Goal: Task Accomplishment & Management: Manage account settings

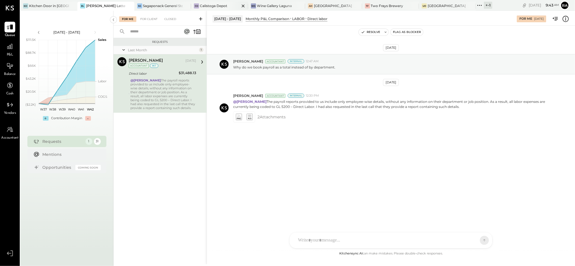
click at [206, 5] on div "Calistoga Depot" at bounding box center [213, 5] width 27 height 5
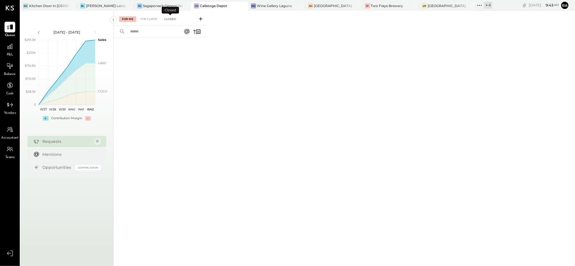
click at [174, 21] on div "Closed" at bounding box center [169, 19] width 17 height 6
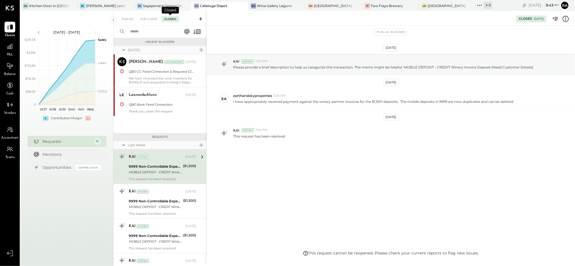
scroll to position [15, 0]
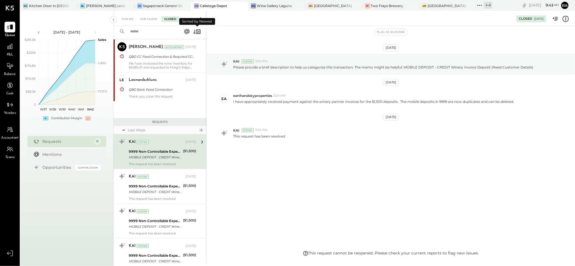
click at [197, 34] on icon at bounding box center [197, 32] width 8 height 8
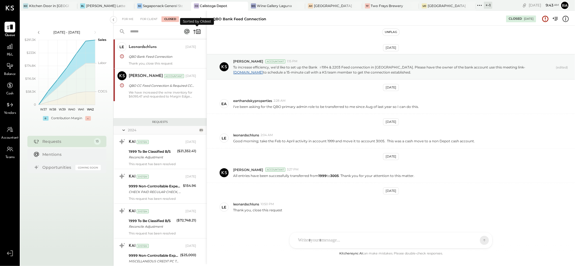
scroll to position [9, 0]
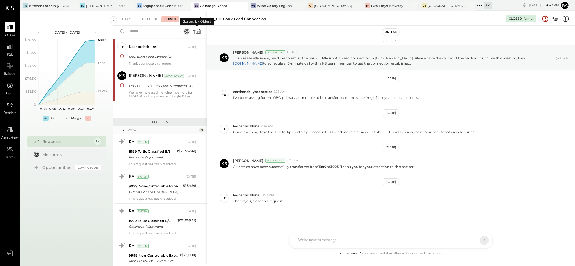
click at [197, 32] on icon at bounding box center [197, 32] width 1 height 2
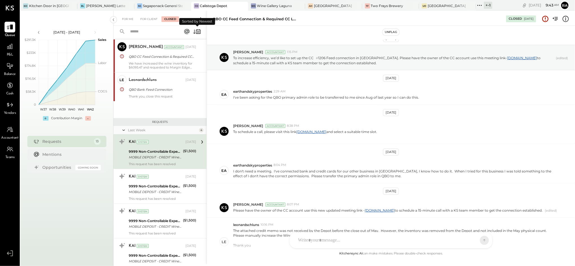
scroll to position [106, 0]
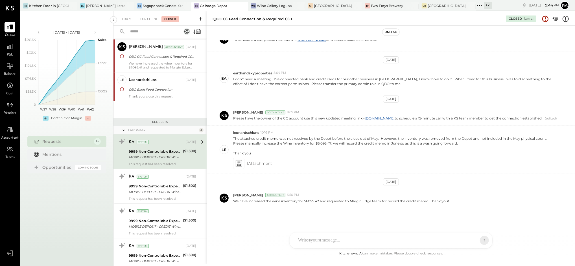
click at [167, 148] on div "KAI System [DATE] 9999 Non-Controllable Expenses:Other Expenses:To Be Classifie…" at bounding box center [162, 151] width 67 height 29
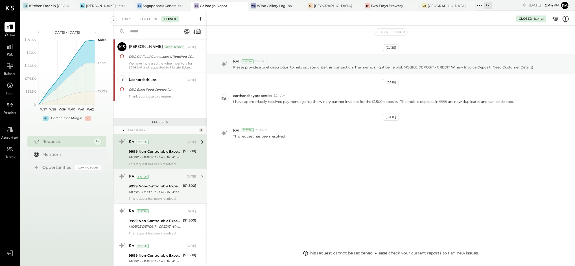
click at [168, 183] on div "KAI System [DATE] 9999 Non-Controllable Expenses:Other Expenses:To Be Classifie…" at bounding box center [162, 186] width 67 height 29
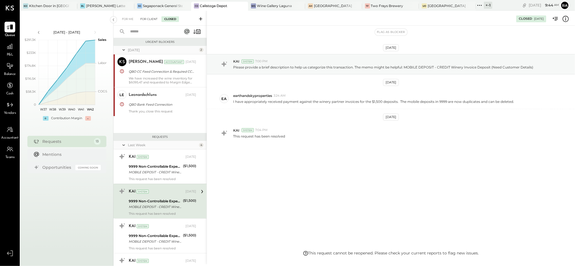
click at [144, 20] on div "For Client" at bounding box center [148, 19] width 23 height 6
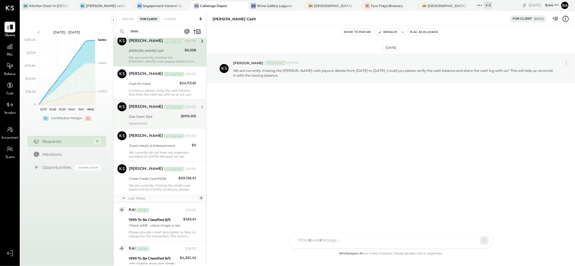
scroll to position [38, 0]
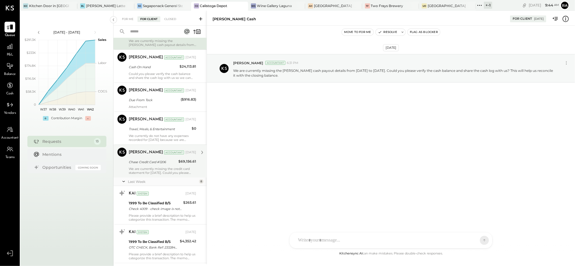
click at [160, 169] on p "We are currently missing the credit card statement for [DATE]. Could you please…" at bounding box center [162, 171] width 67 height 8
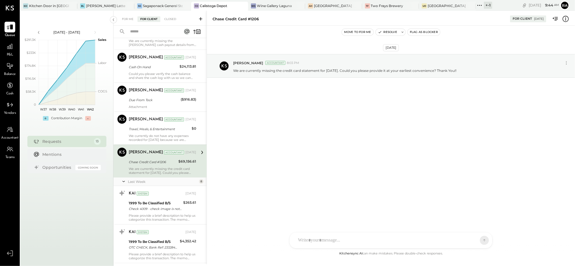
scroll to position [75, 0]
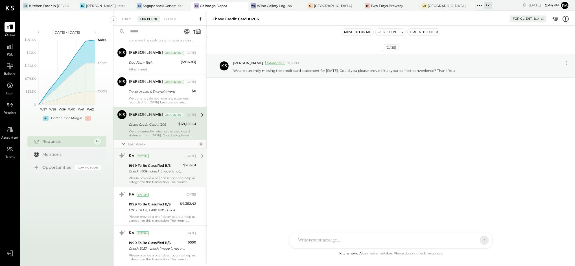
click at [160, 166] on div "1999 To Be Classified B/S" at bounding box center [155, 166] width 53 height 6
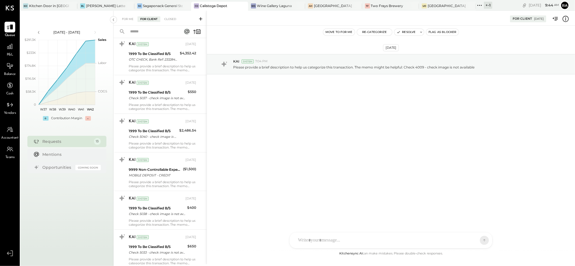
scroll to position [263, 0]
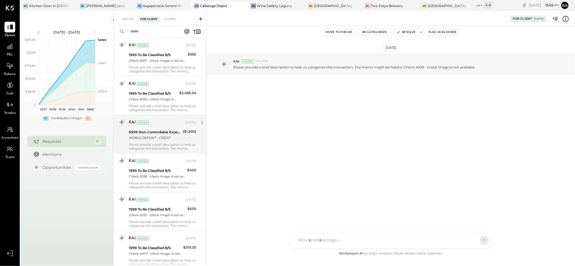
click at [160, 136] on div "MOBILE DEPOSIT - CREDIT" at bounding box center [155, 138] width 52 height 6
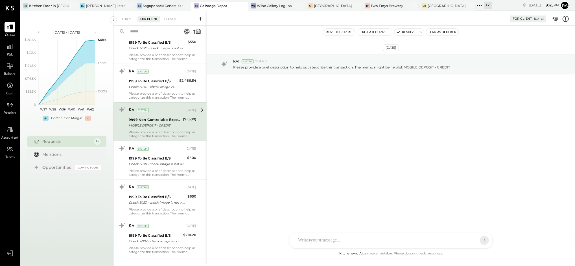
scroll to position [284, 0]
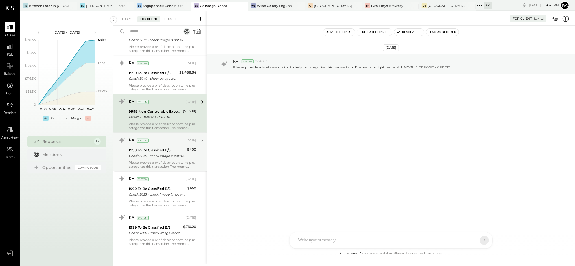
click at [162, 144] on div "KAI System [DATE]" at bounding box center [162, 141] width 67 height 10
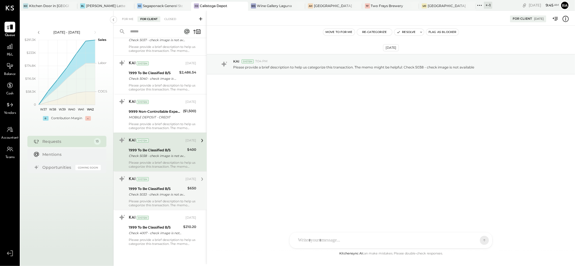
click at [165, 190] on div "1999 To Be Classified B/S" at bounding box center [157, 189] width 57 height 6
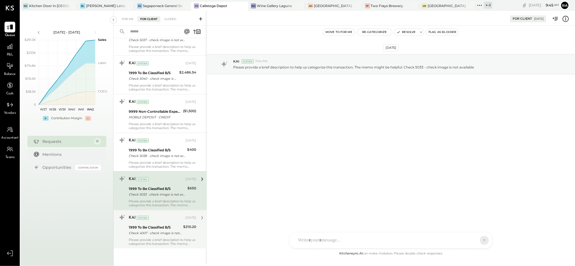
click at [163, 223] on div "KAI System [DATE] 1999 To Be Classified B/S Check 4007 - check image is not ava…" at bounding box center [162, 229] width 67 height 33
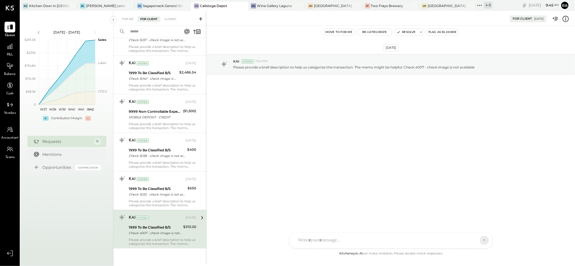
click at [472, 186] on div "[DATE] KAI System 7:04 PM Please provide a brief description to help us categor…" at bounding box center [391, 138] width 368 height 225
